Goal: Information Seeking & Learning: Find specific fact

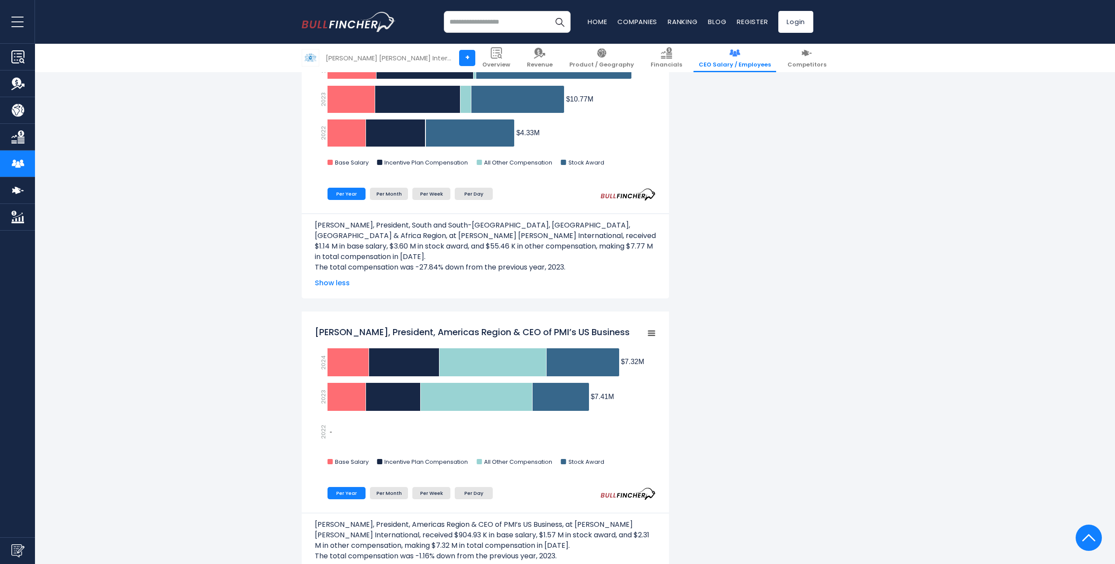
scroll to position [874, 0]
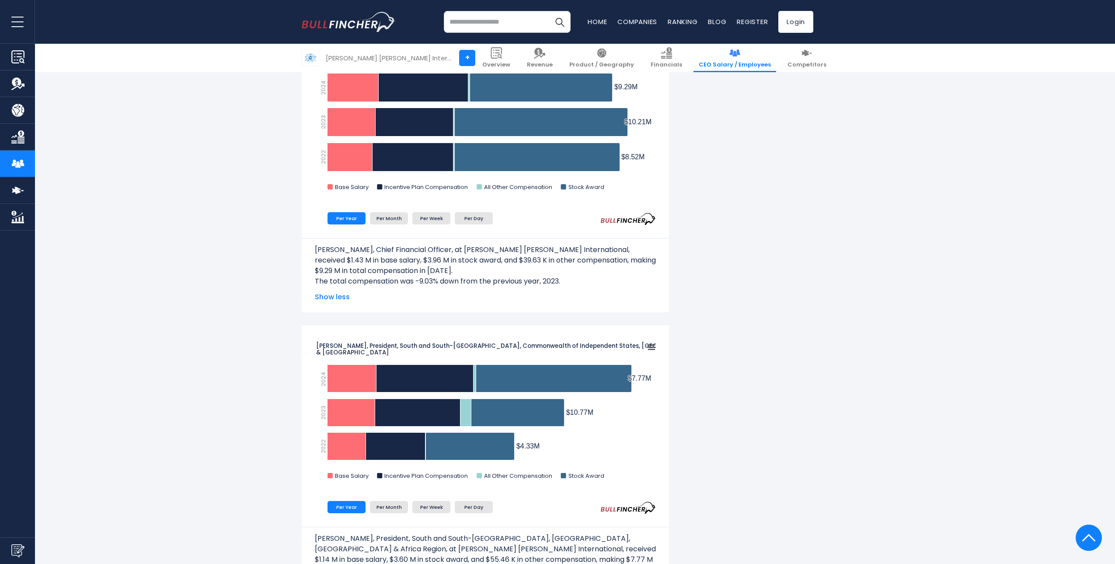
scroll to position [394, 0]
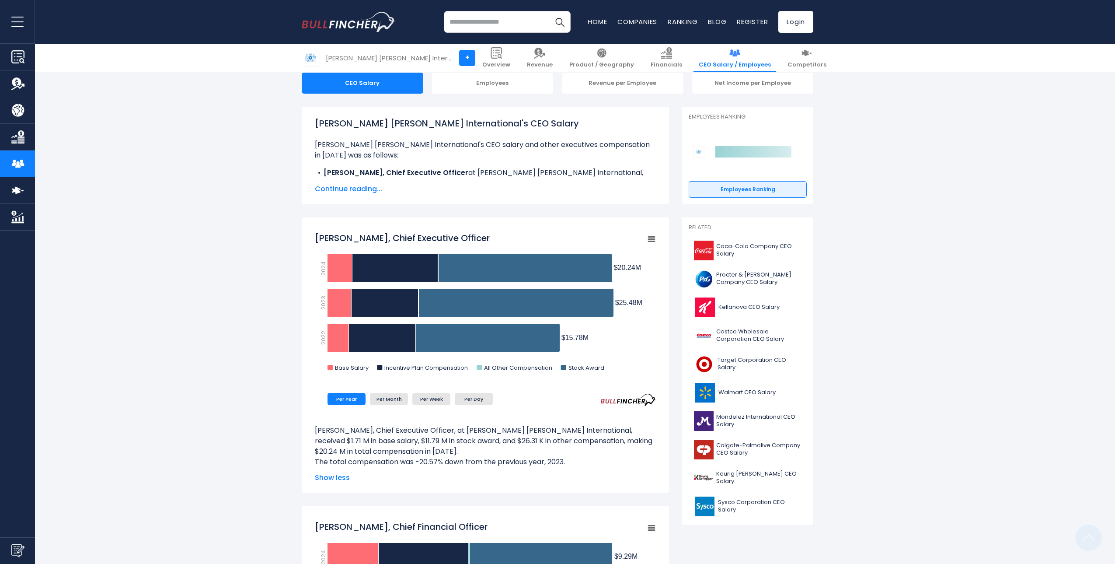
scroll to position [87, 0]
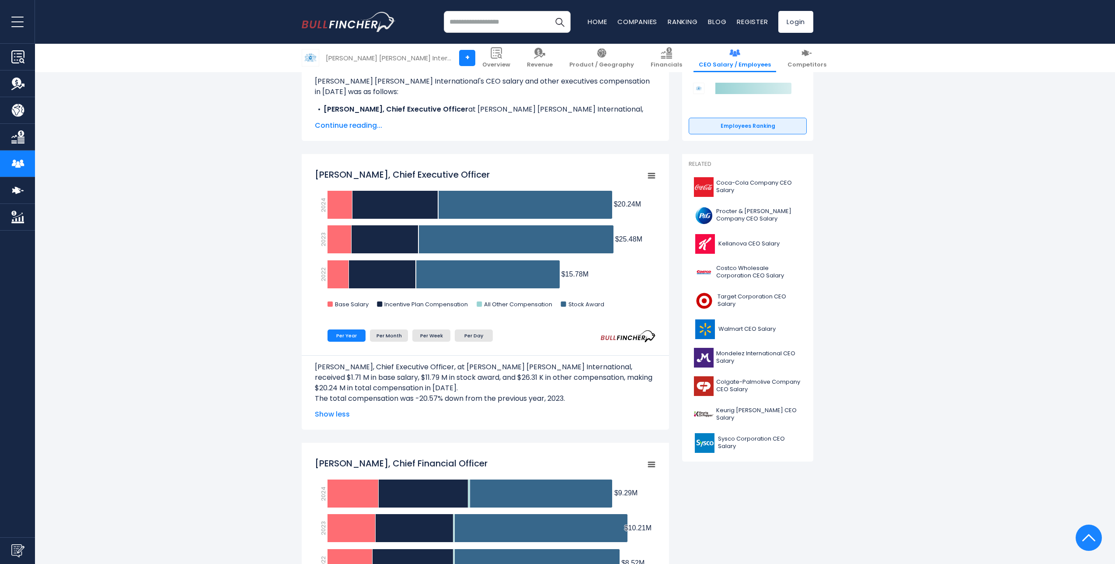
scroll to position [175, 0]
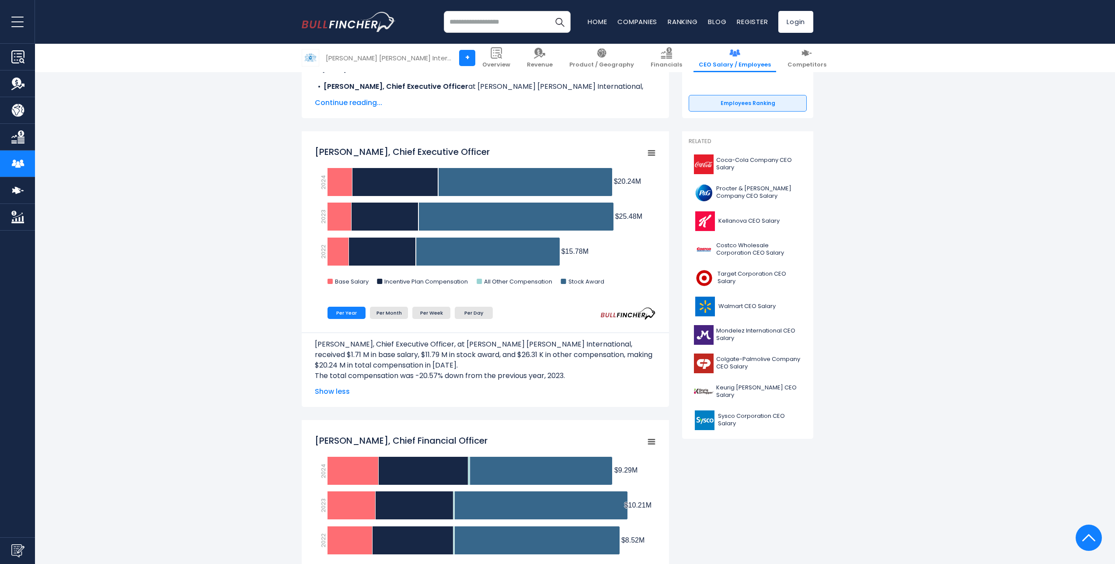
click at [616, 346] on p "[PERSON_NAME], Chief Executive Officer, at [PERSON_NAME] [PERSON_NAME] Internat…" at bounding box center [485, 354] width 341 height 31
drag, startPoint x: 484, startPoint y: 357, endPoint x: 509, endPoint y: 357, distance: 24.5
click at [509, 357] on p "[PERSON_NAME], Chief Executive Officer, at [PERSON_NAME] [PERSON_NAME] Internat…" at bounding box center [485, 354] width 341 height 31
drag, startPoint x: 509, startPoint y: 357, endPoint x: 521, endPoint y: 369, distance: 17.0
click at [521, 369] on p "[PERSON_NAME], Chief Executive Officer, at [PERSON_NAME] [PERSON_NAME] Internat…" at bounding box center [485, 354] width 341 height 31
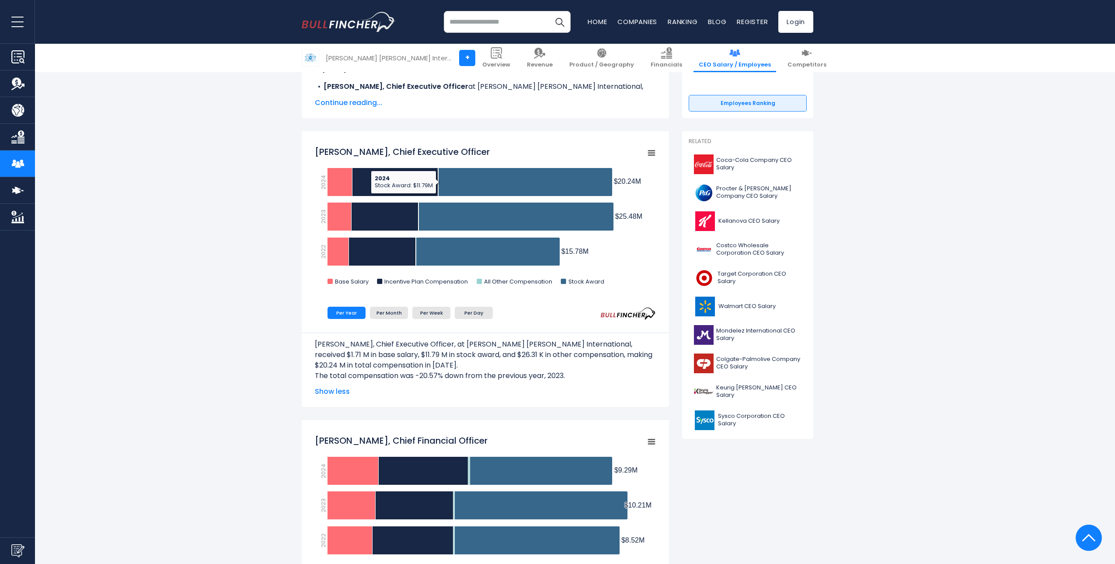
click at [527, 376] on p "The total compensation was -20.57% down from the previous year, 2023." at bounding box center [485, 375] width 341 height 10
